Goal: Task Accomplishment & Management: Complete application form

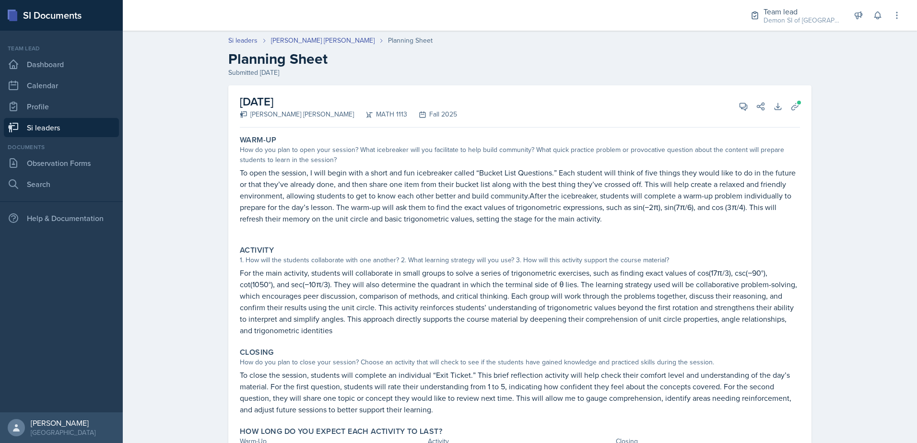
scroll to position [48, 0]
click at [744, 105] on span at bounding box center [746, 103] width 5 height 5
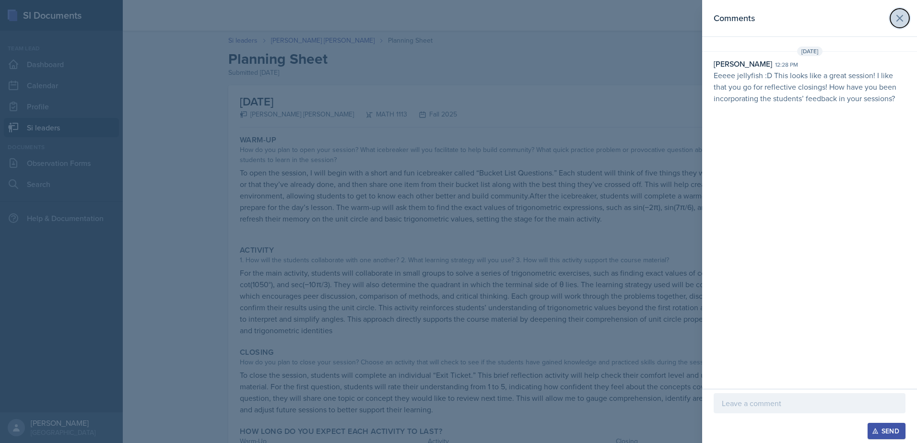
click at [893, 22] on button at bounding box center [899, 18] width 19 height 19
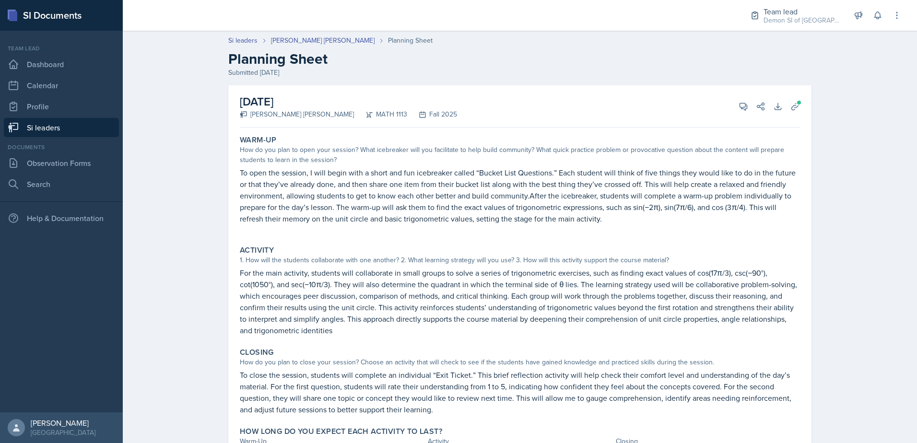
click at [41, 123] on link "Si leaders" at bounding box center [61, 127] width 115 height 19
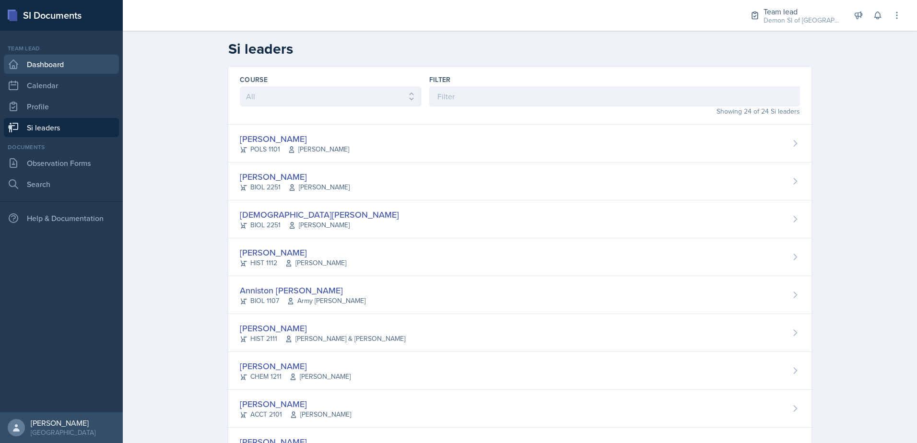
click at [52, 71] on link "Dashboard" at bounding box center [61, 64] width 115 height 19
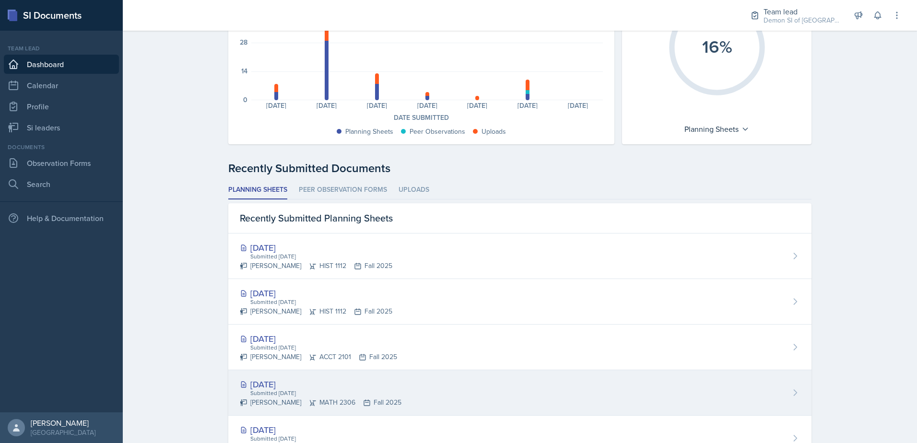
scroll to position [7, 0]
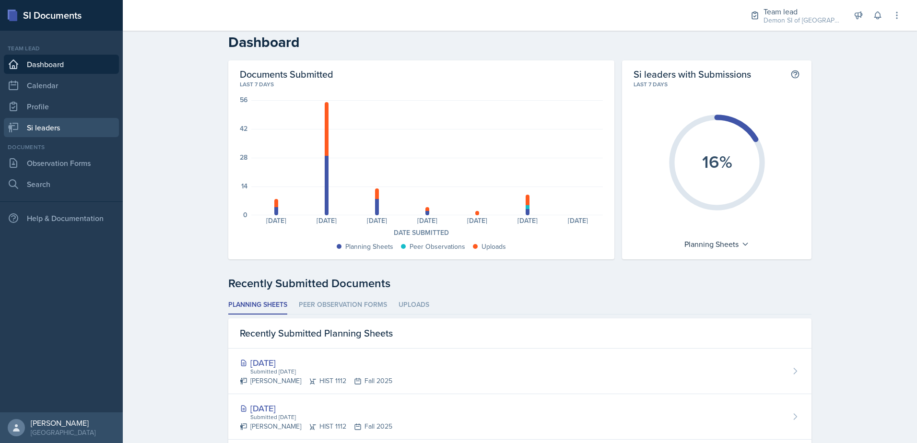
click at [28, 129] on link "Si leaders" at bounding box center [61, 127] width 115 height 19
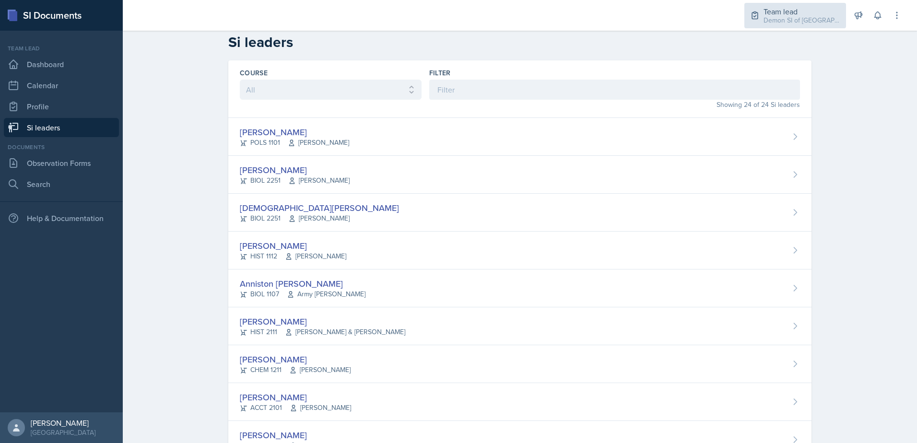
click at [781, 21] on div "Demon SI of [GEOGRAPHIC_DATA] / Fall 2025" at bounding box center [801, 20] width 77 height 10
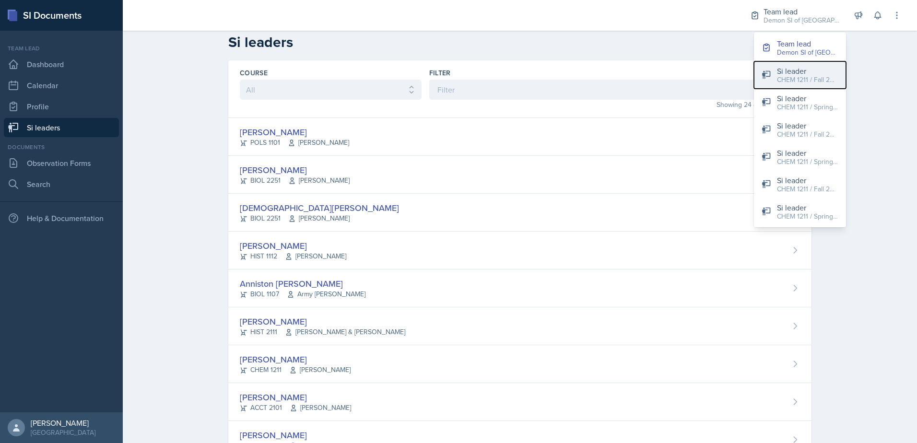
click at [775, 80] on button "Si leader CHEM 1211 / Fall 2025" at bounding box center [800, 74] width 92 height 27
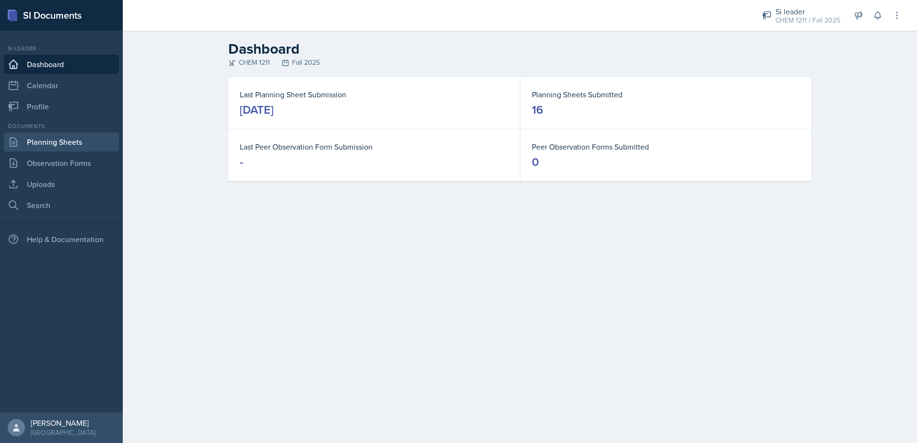
click at [56, 141] on link "Planning Sheets" at bounding box center [61, 141] width 115 height 19
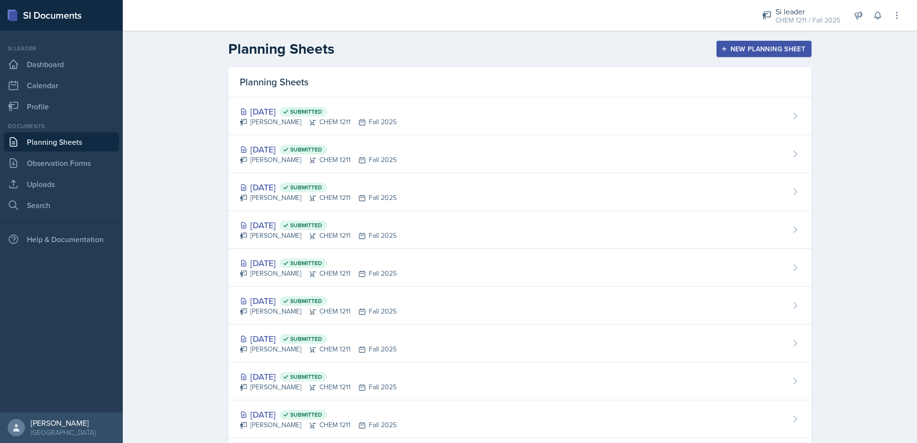
click at [767, 47] on div "New Planning Sheet" at bounding box center [764, 49] width 82 height 8
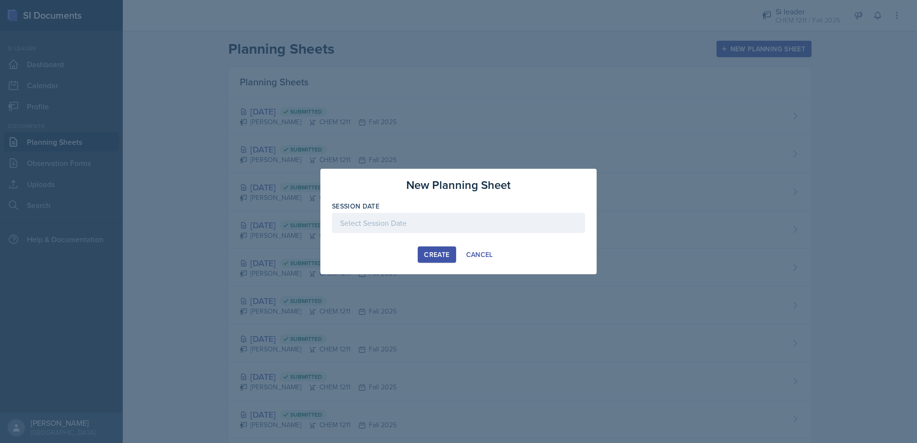
click at [444, 218] on div at bounding box center [458, 223] width 253 height 20
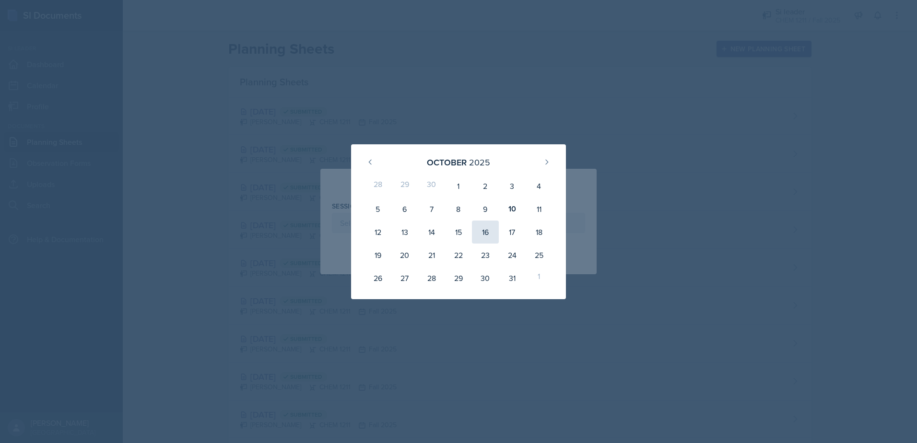
click at [490, 228] on div "16" at bounding box center [485, 232] width 27 height 23
type input "October 16th, 2025"
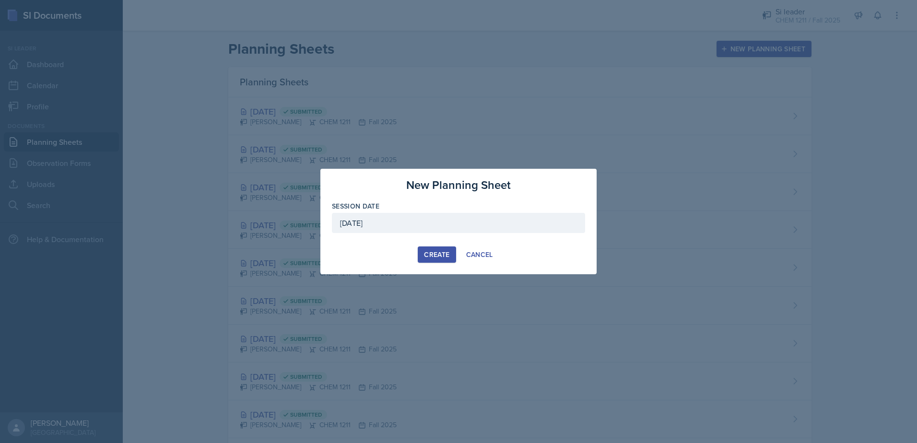
click at [447, 254] on div "Create" at bounding box center [436, 255] width 25 height 8
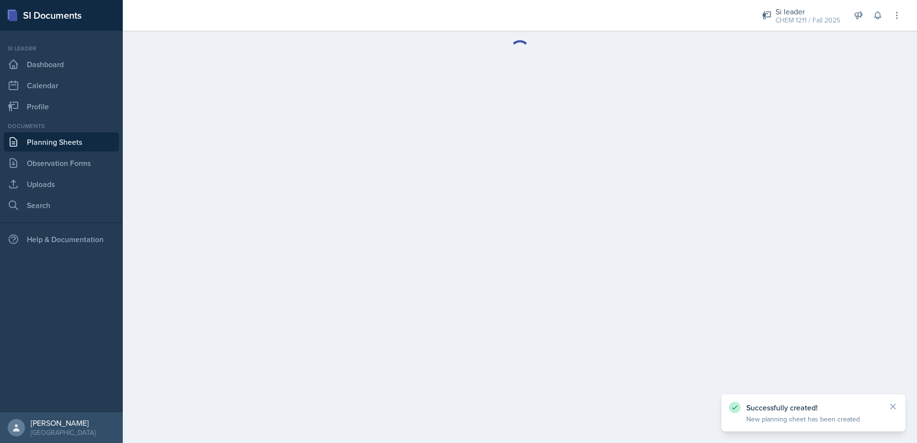
click at [79, 147] on link "Planning Sheets" at bounding box center [61, 141] width 115 height 19
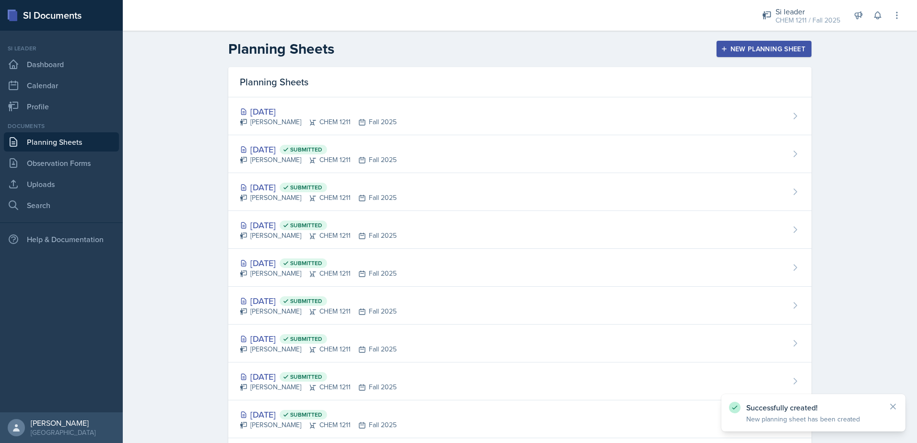
click at [721, 48] on icon "button" at bounding box center [724, 49] width 7 height 7
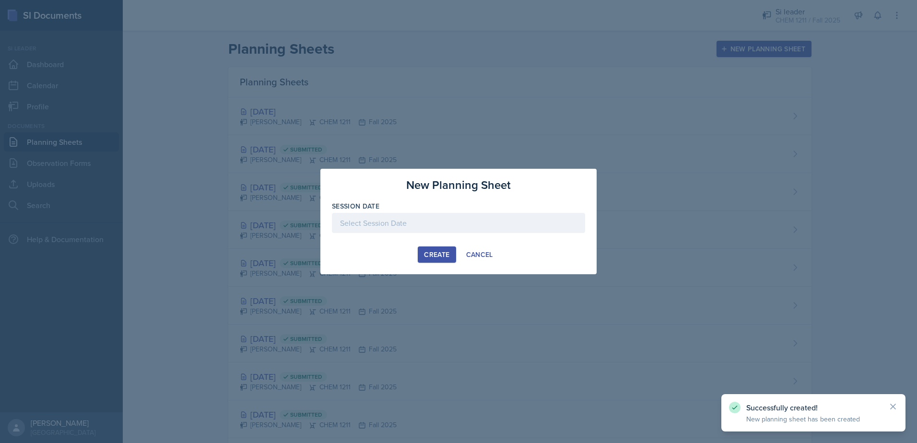
click at [441, 210] on div "Session Date" at bounding box center [458, 206] width 253 height 10
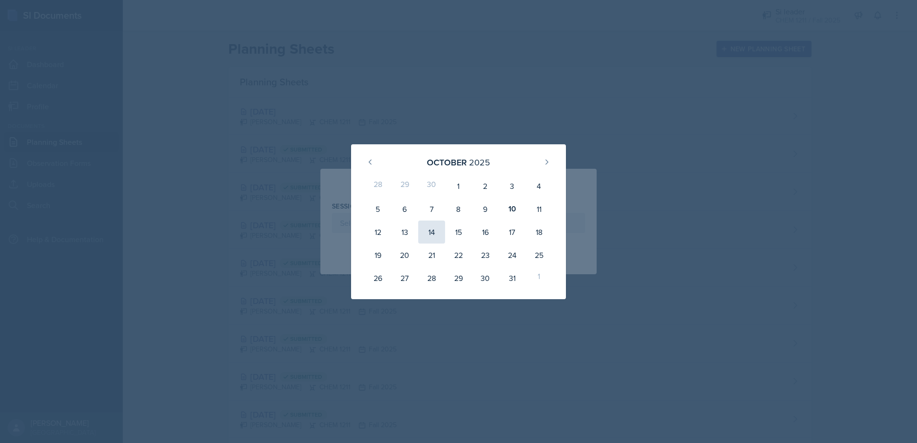
click at [443, 232] on div "14" at bounding box center [431, 232] width 27 height 23
type input "October 14th, 2025"
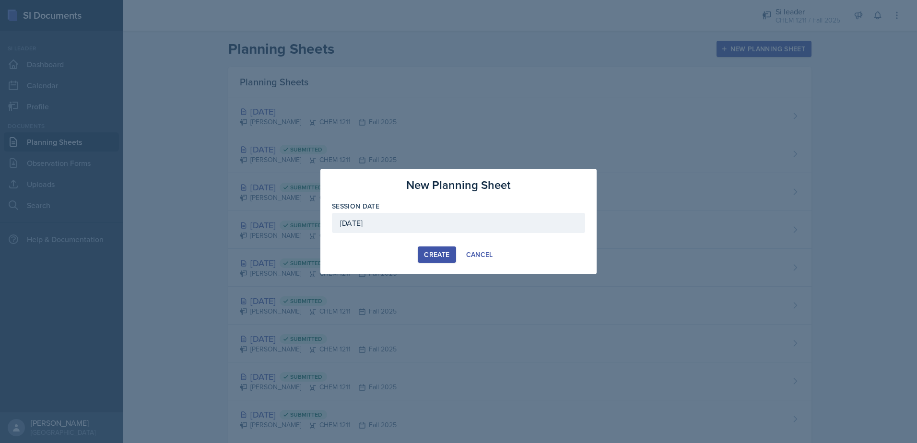
click at [447, 258] on div "Create" at bounding box center [436, 255] width 25 height 8
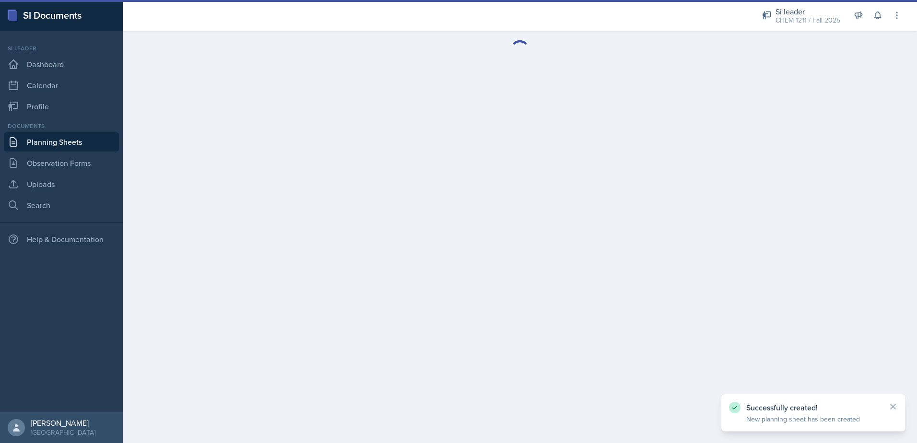
click at [92, 141] on link "Planning Sheets" at bounding box center [61, 141] width 115 height 19
